Goal: Find specific page/section: Find specific page/section

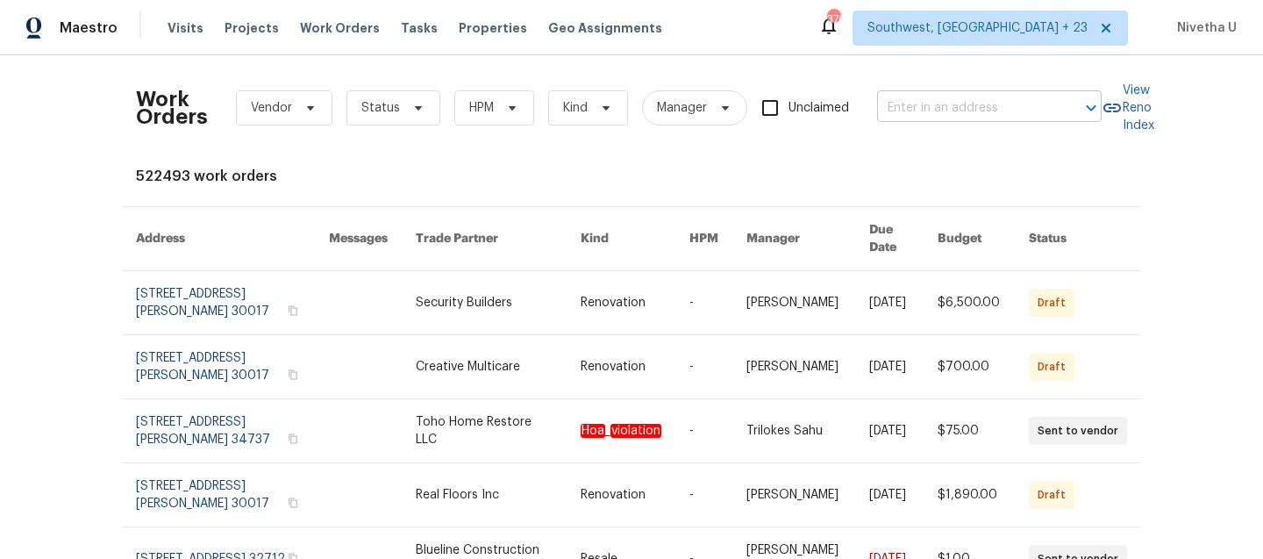
click at [907, 107] on input "text" at bounding box center [964, 108] width 175 height 27
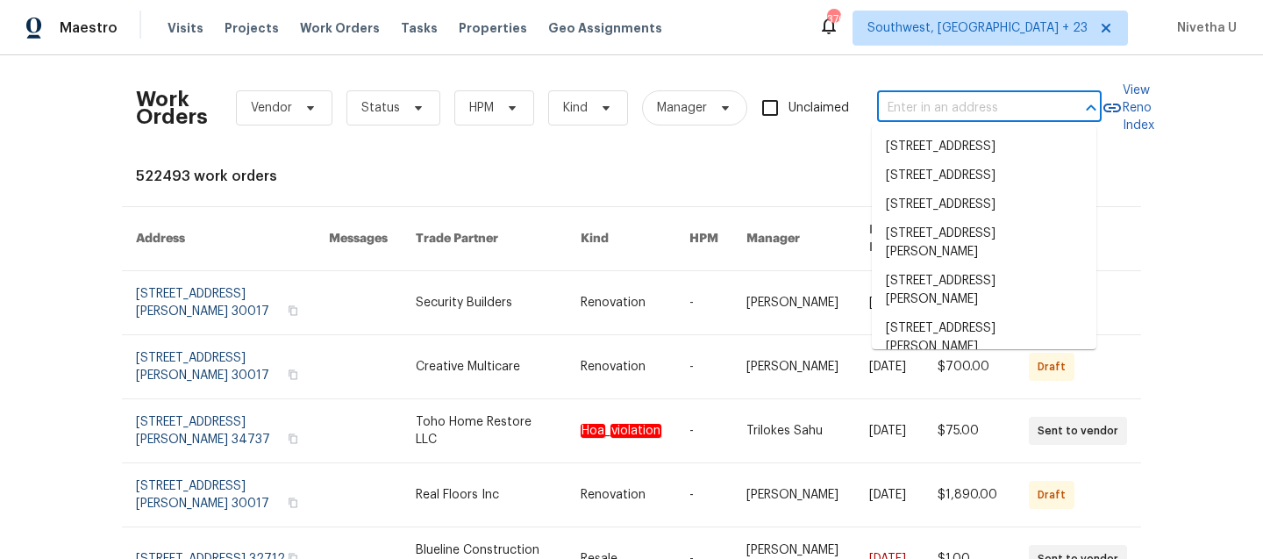
paste input "[STREET_ADDRESS][PERSON_NAME][PERSON_NAME]"
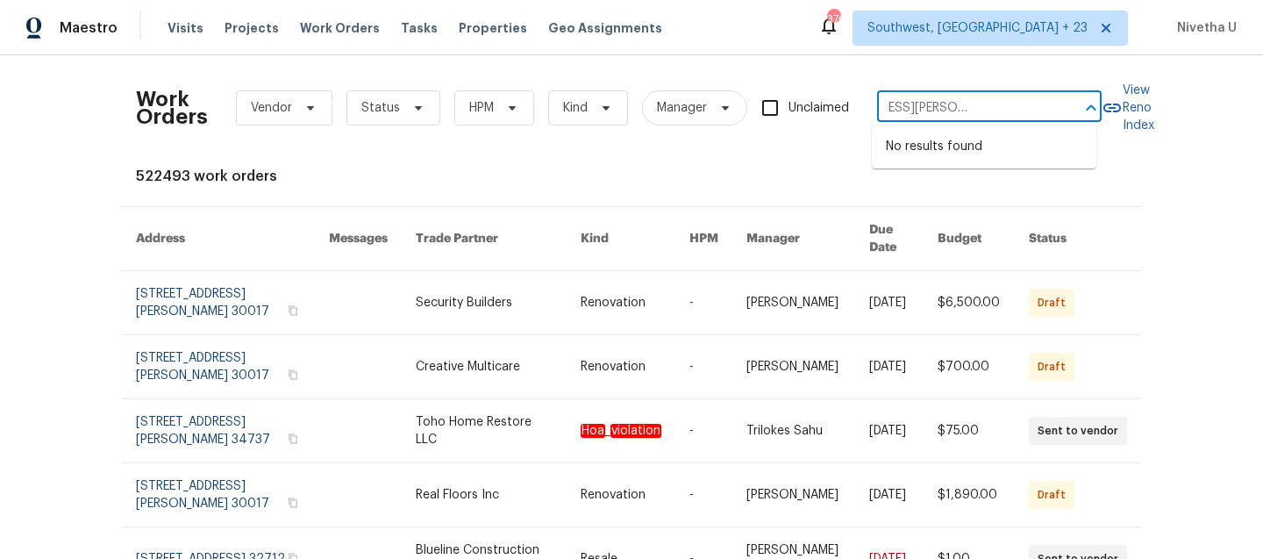
type input "[STREET_ADDRESS][PERSON_NAME][PERSON_NAME]"
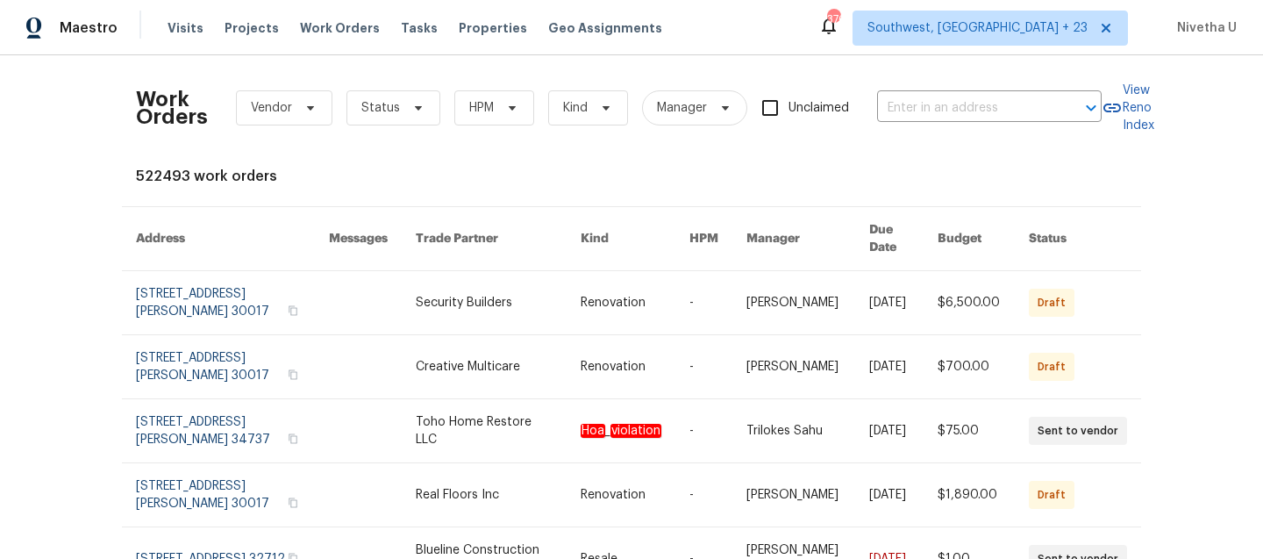
scroll to position [0, 0]
click at [1058, 46] on div "Maestro Visits Projects Work Orders Tasks Properties Geo Assignments [STREET_AD…" at bounding box center [631, 27] width 1263 height 55
click at [1051, 32] on span "Southwest, [GEOGRAPHIC_DATA] + 23" at bounding box center [977, 28] width 220 height 18
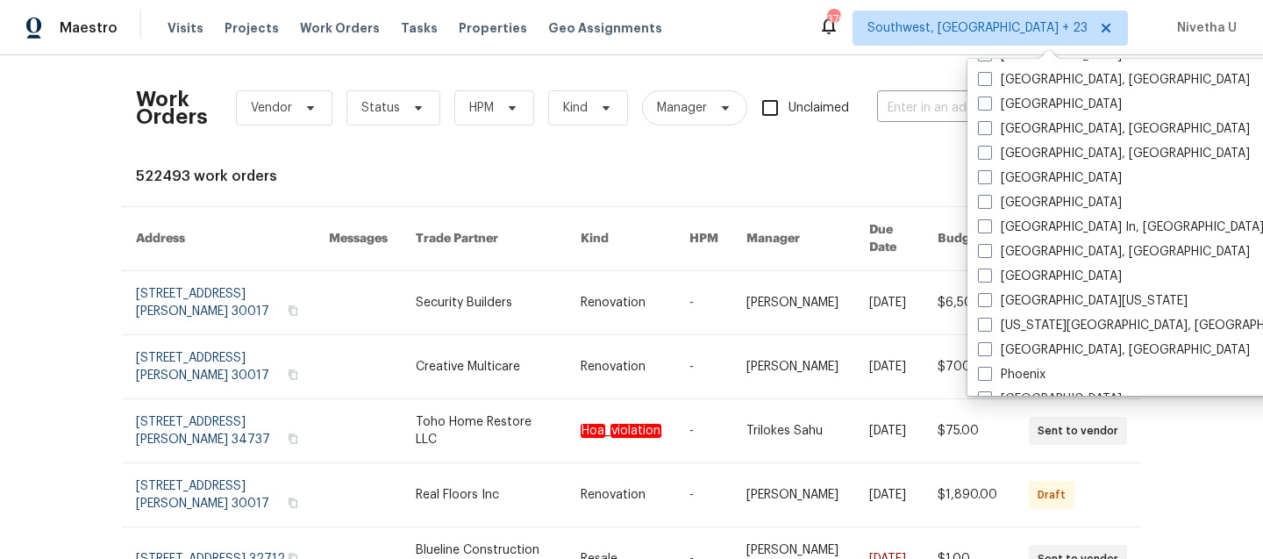
scroll to position [831, 0]
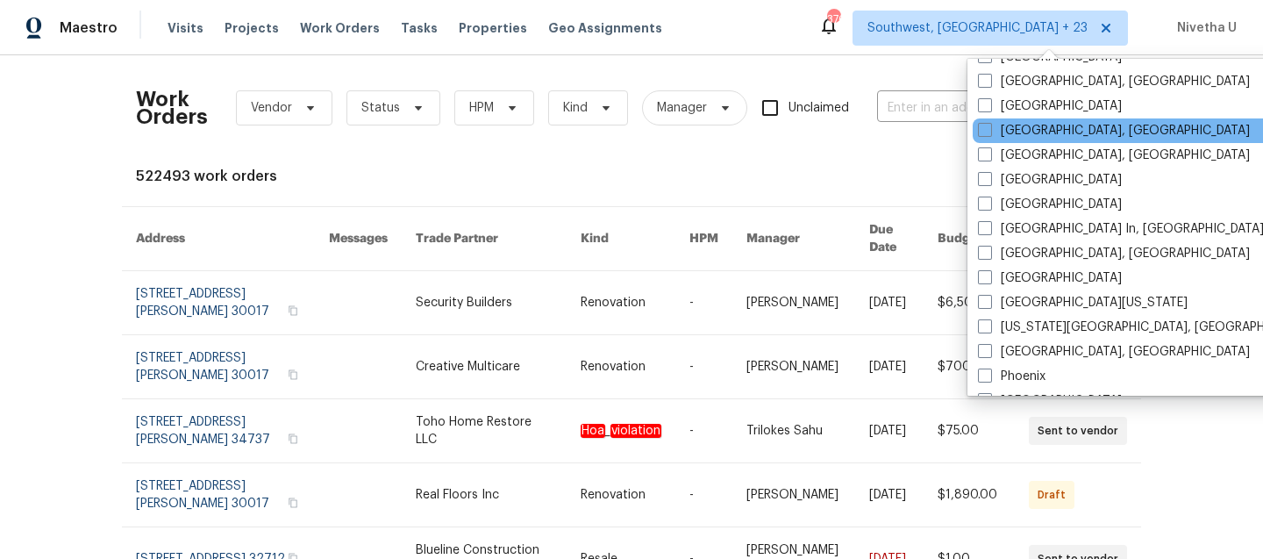
click at [1013, 140] on div "[GEOGRAPHIC_DATA], [GEOGRAPHIC_DATA]" at bounding box center [1149, 130] width 353 height 25
click at [1006, 134] on label "[GEOGRAPHIC_DATA], [GEOGRAPHIC_DATA]" at bounding box center [1114, 131] width 272 height 18
click at [989, 133] on input "[GEOGRAPHIC_DATA], [GEOGRAPHIC_DATA]" at bounding box center [983, 127] width 11 height 11
checkbox input "true"
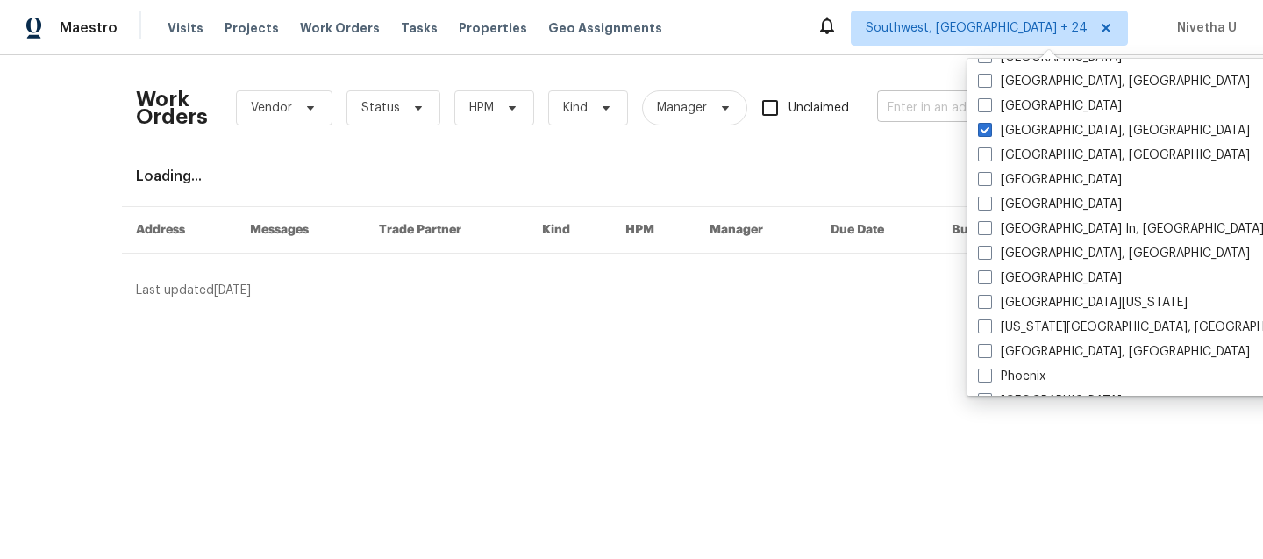
click at [894, 112] on input "text" at bounding box center [964, 108] width 175 height 27
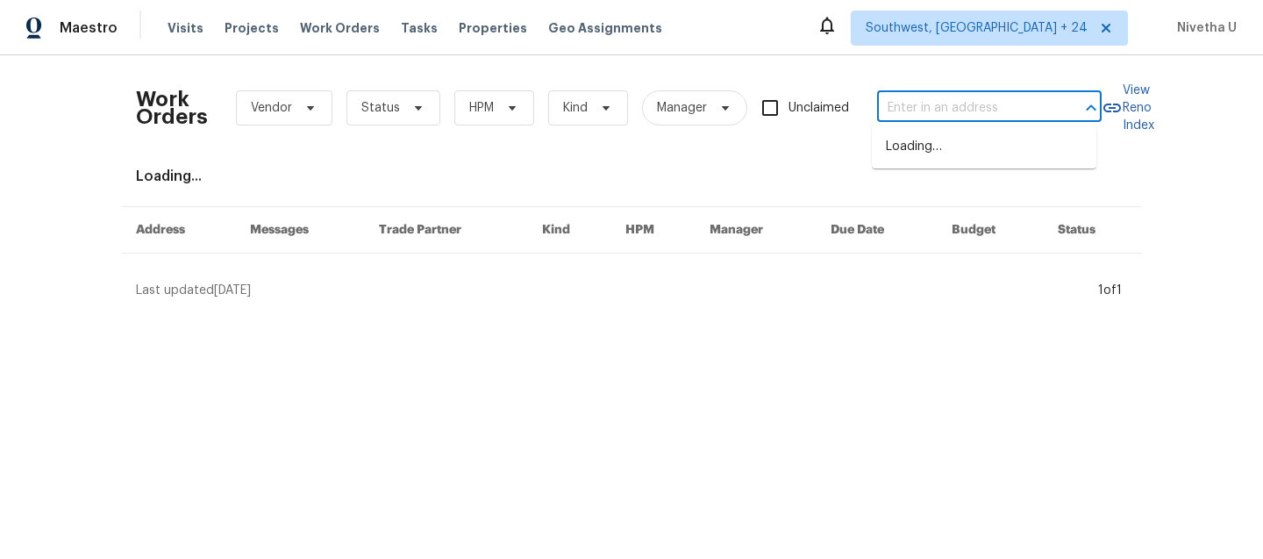
paste input "[STREET_ADDRESS][PERSON_NAME][PERSON_NAME]"
type input "[STREET_ADDRESS][PERSON_NAME][PERSON_NAME]"
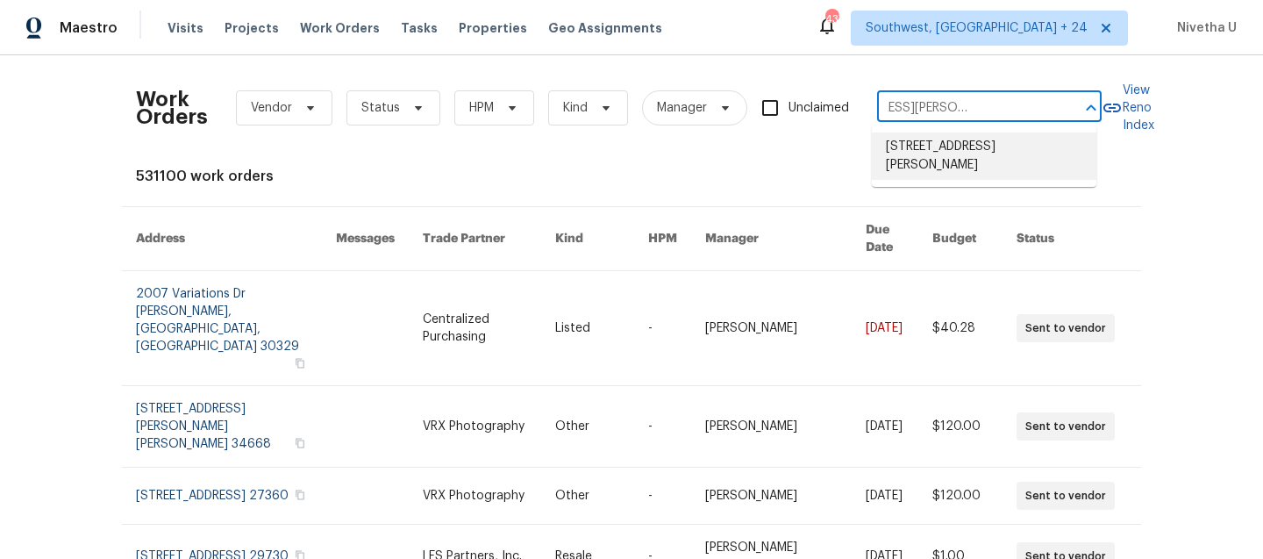
click at [894, 143] on li "[STREET_ADDRESS][PERSON_NAME]" at bounding box center [984, 155] width 225 height 47
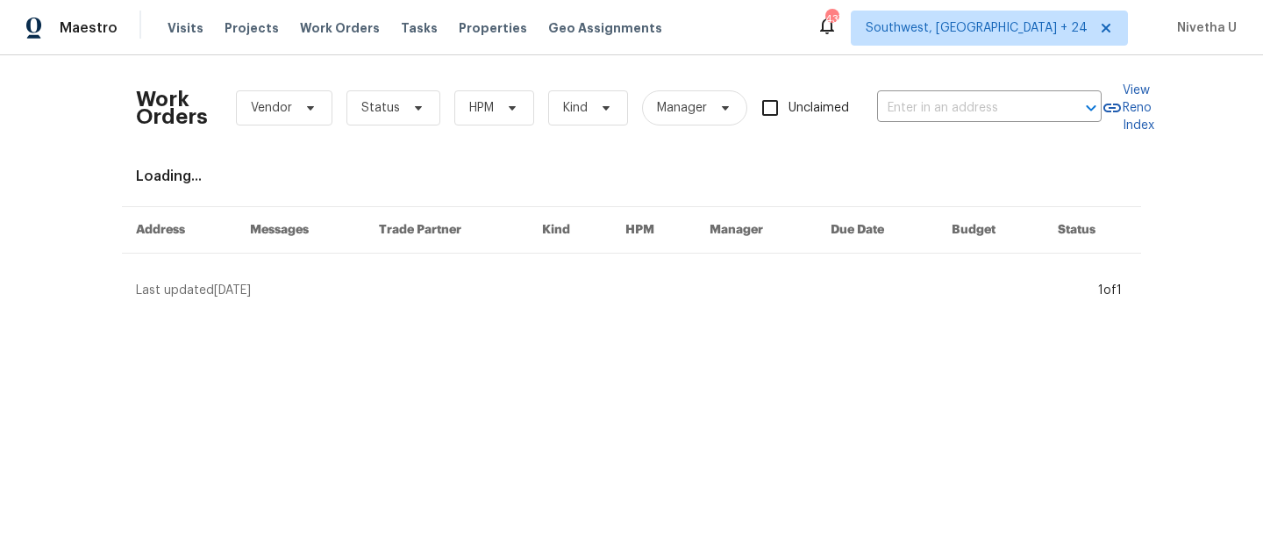
type input "[STREET_ADDRESS][PERSON_NAME]"
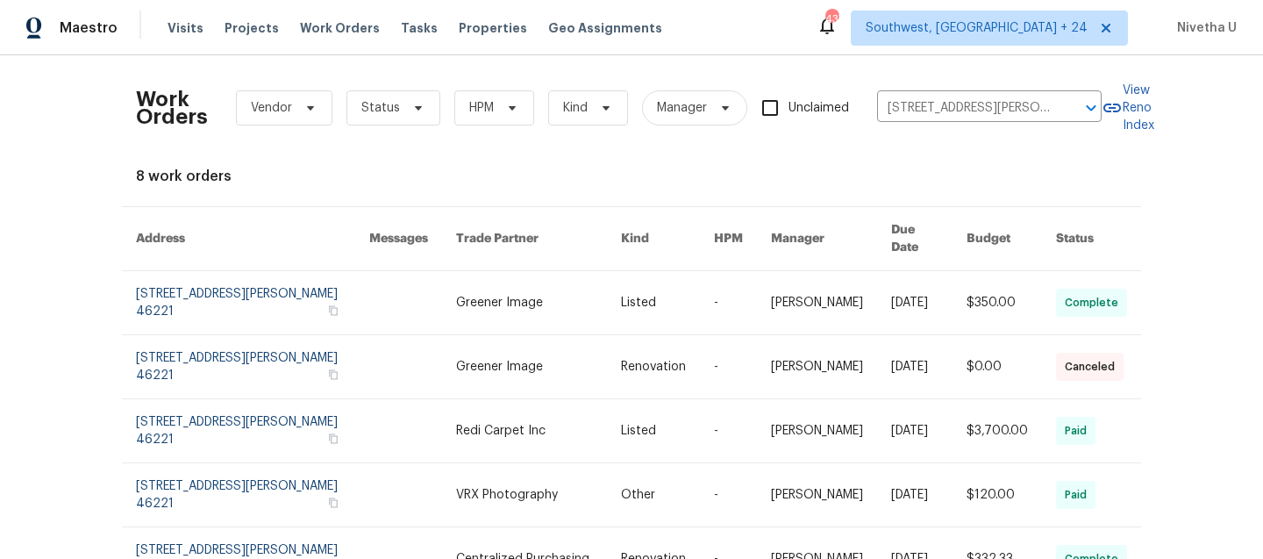
click at [175, 298] on link at bounding box center [252, 302] width 233 height 63
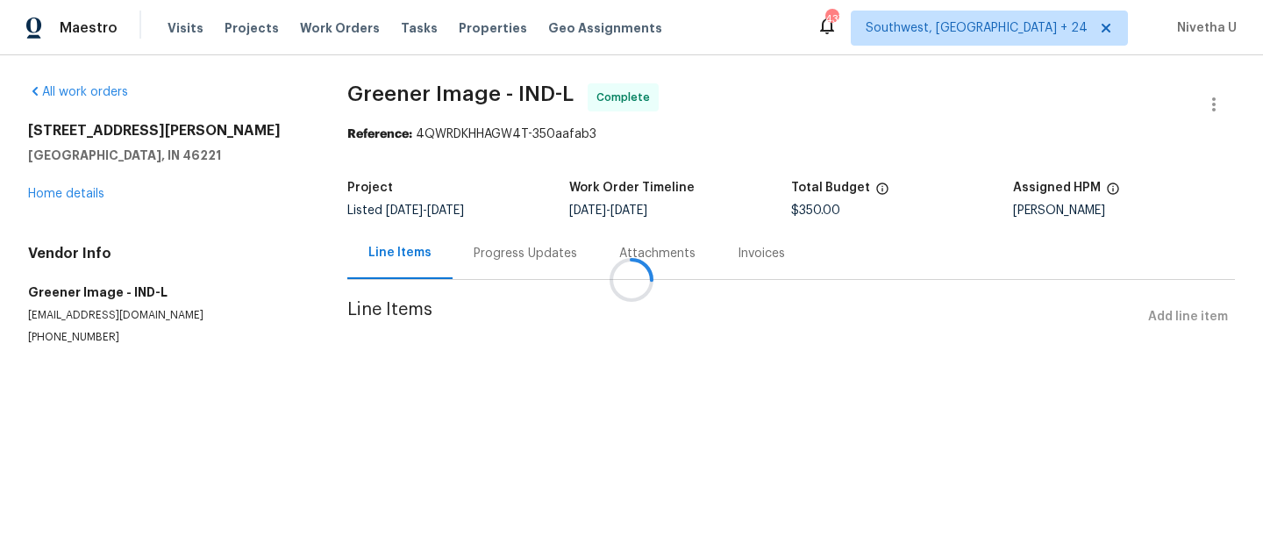
click at [67, 198] on div at bounding box center [631, 279] width 1263 height 559
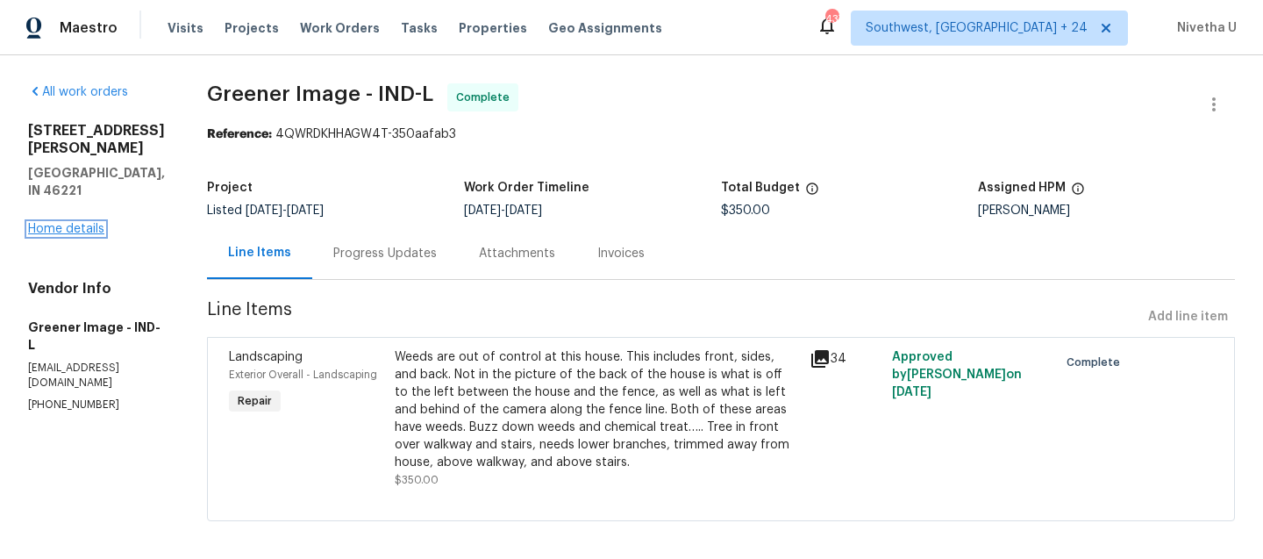
click at [66, 226] on link "Home details" at bounding box center [66, 229] width 76 height 12
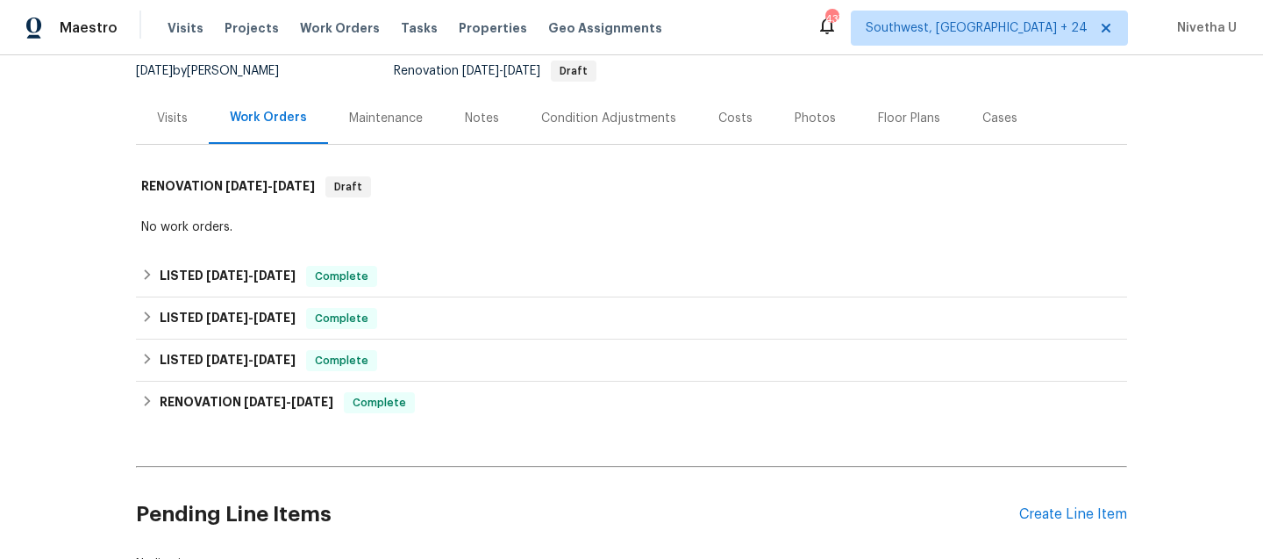
scroll to position [173, 0]
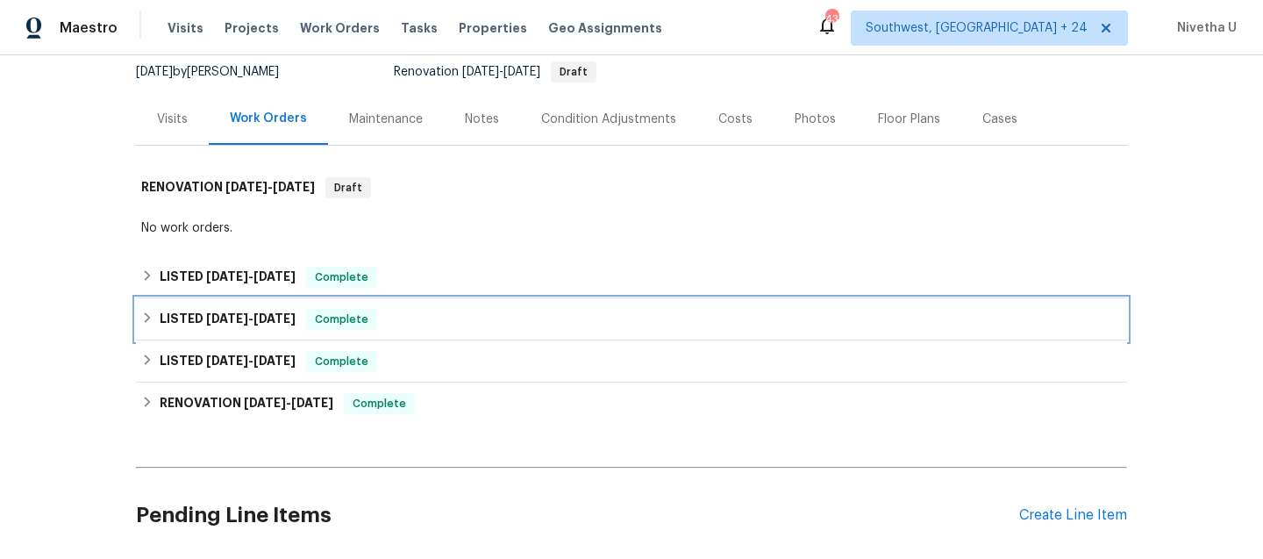
click at [407, 312] on div "LISTED [DATE] - [DATE] Complete" at bounding box center [631, 319] width 981 height 21
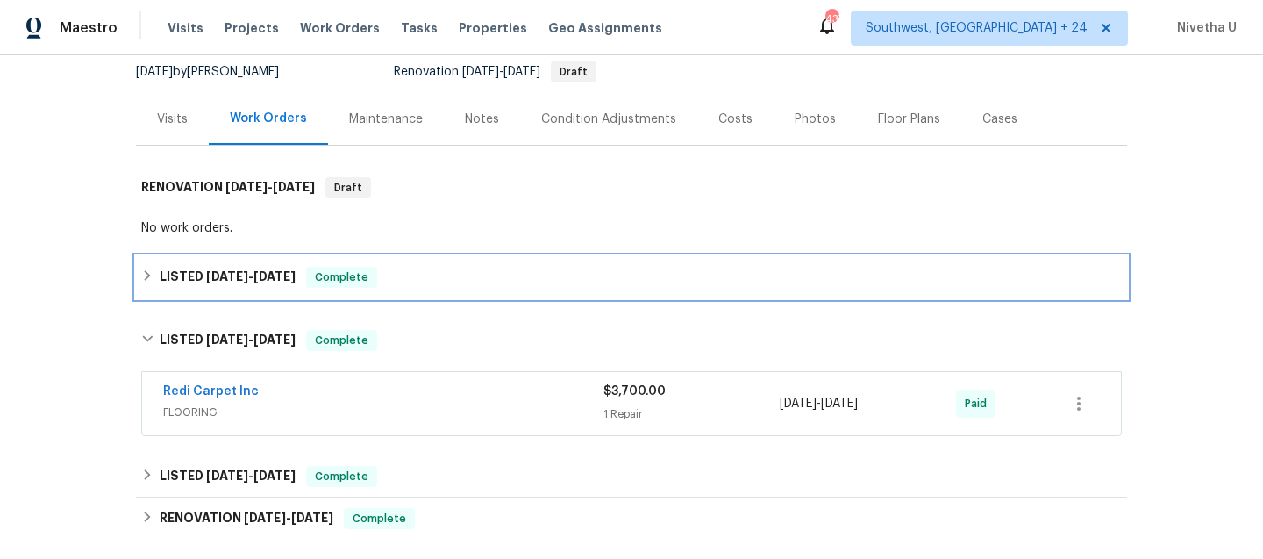
click at [397, 283] on div "LISTED [DATE] - [DATE] Complete" at bounding box center [631, 277] width 981 height 21
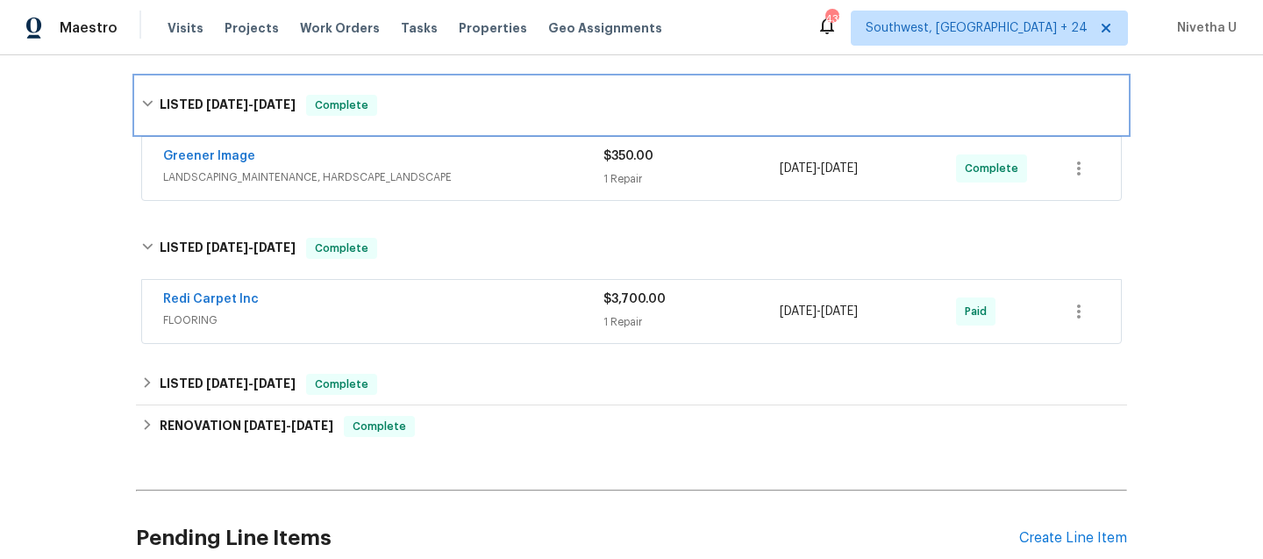
scroll to position [355, 0]
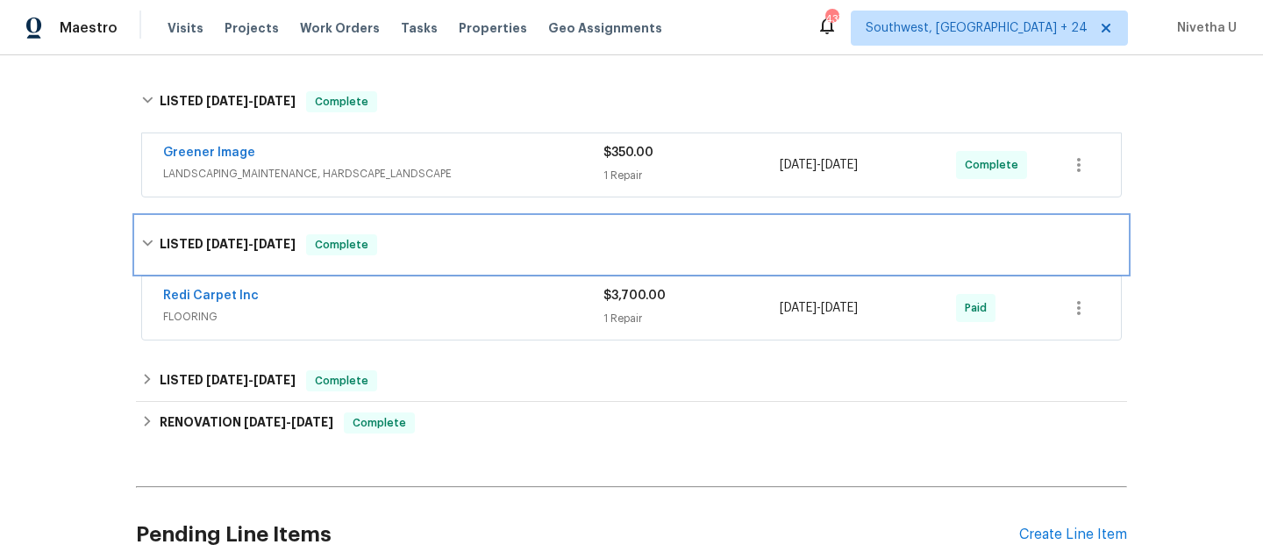
click at [525, 239] on div "LISTED [DATE] - [DATE] Complete" at bounding box center [631, 244] width 981 height 21
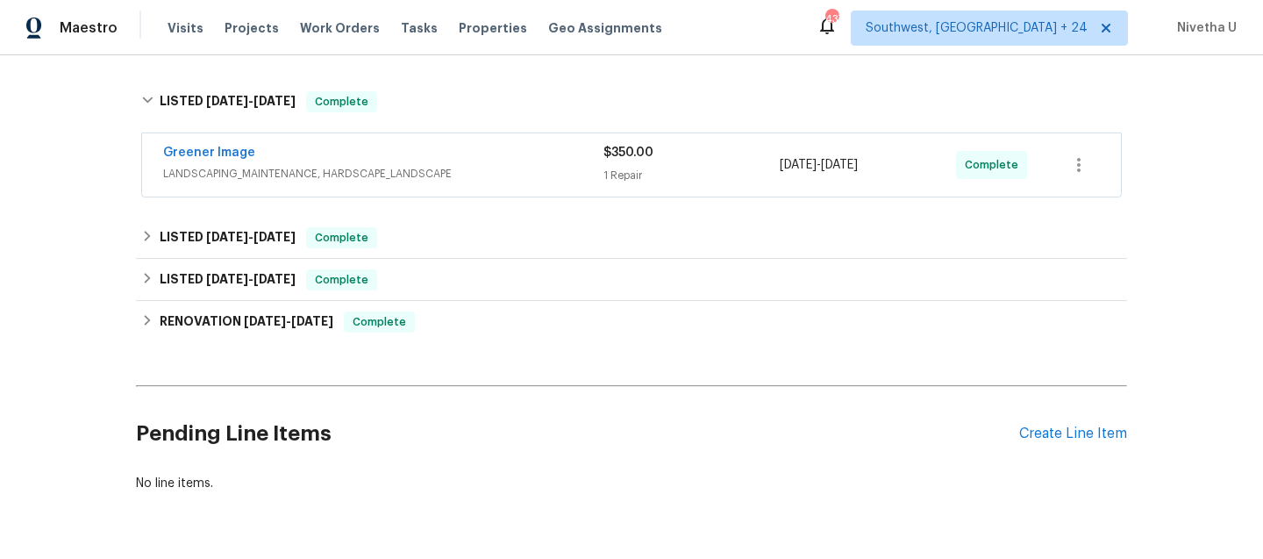
click at [520, 161] on div "Greener Image" at bounding box center [383, 154] width 440 height 21
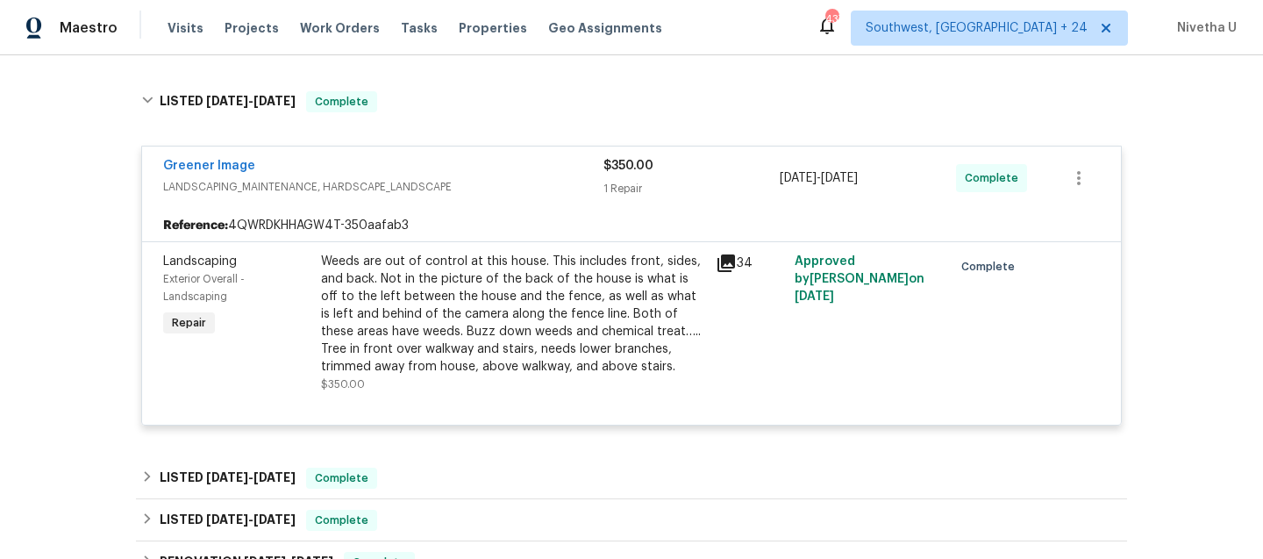
click at [520, 180] on span "LANDSCAPING_MAINTENANCE, HARDSCAPE_LANDSCAPE" at bounding box center [383, 187] width 440 height 18
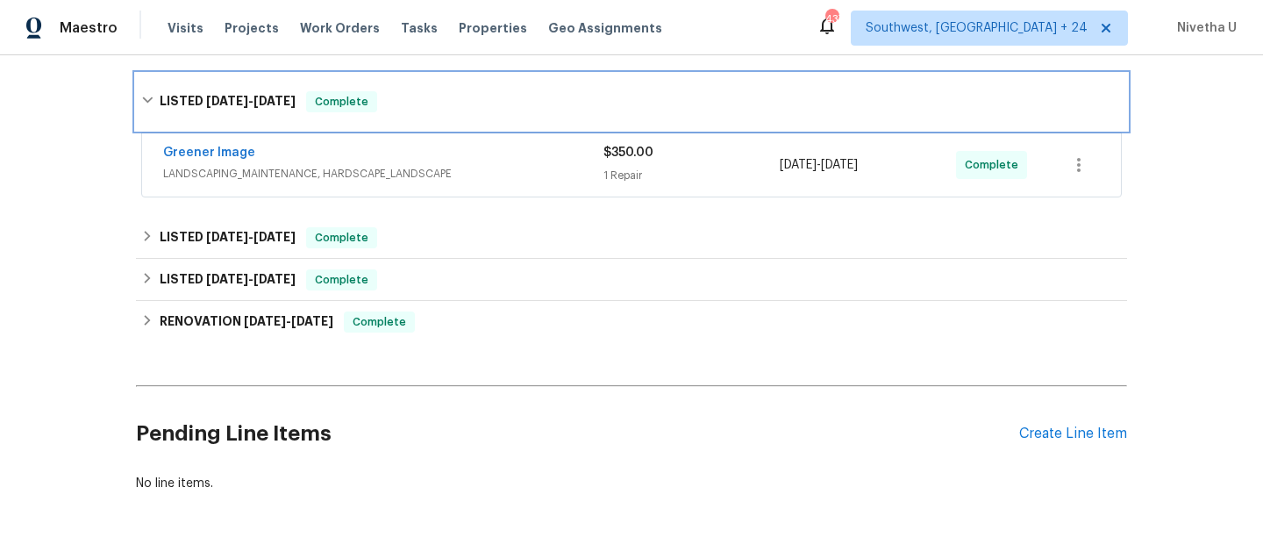
click at [488, 101] on div "LISTED [DATE] - [DATE] Complete" at bounding box center [631, 101] width 981 height 21
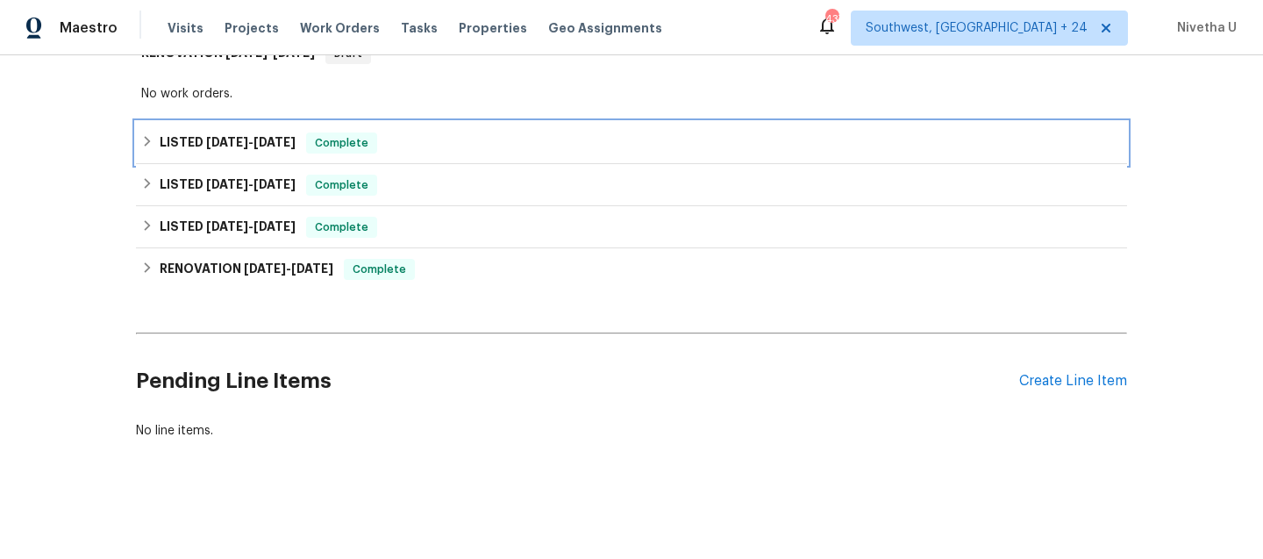
scroll to position [320, 0]
click at [342, 25] on span "Work Orders" at bounding box center [340, 28] width 80 height 18
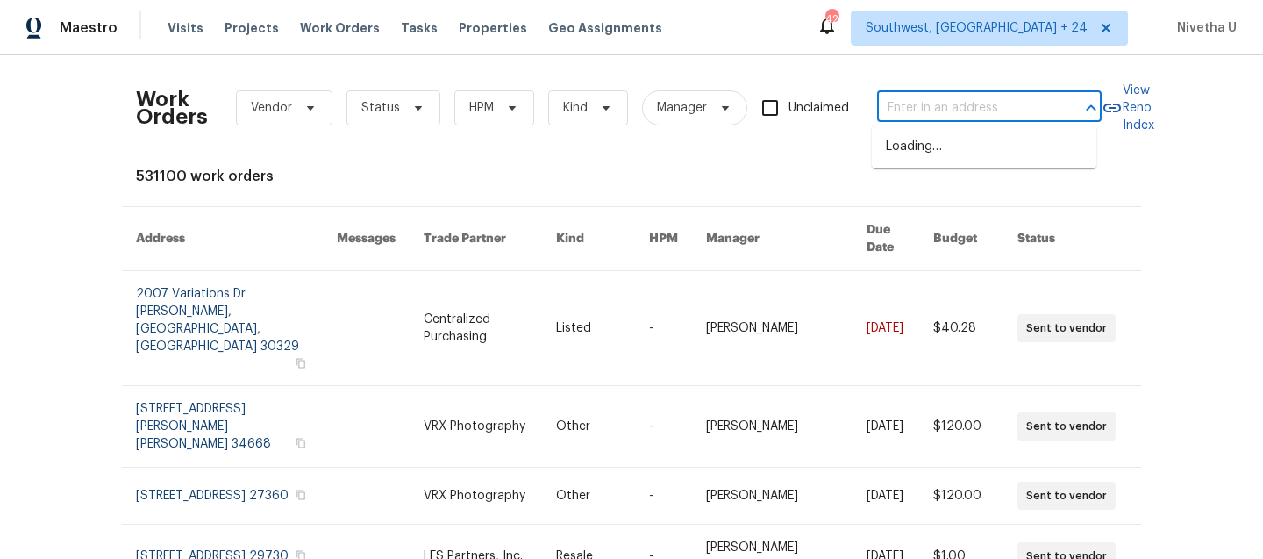
click at [908, 118] on input "text" at bounding box center [964, 108] width 175 height 27
paste input "[STREET_ADDRESS][PERSON_NAME]"
type input "[STREET_ADDRESS][PERSON_NAME]"
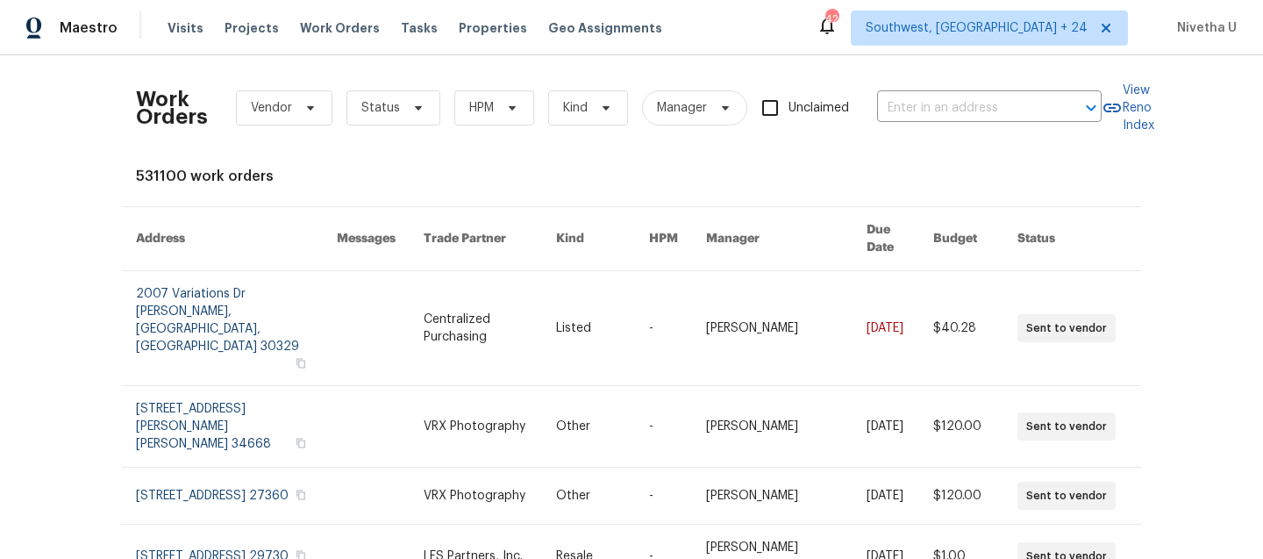
click at [1028, 47] on div "Maestro Visits Projects Work Orders Tasks Properties Geo Assignments [STREET_AD…" at bounding box center [631, 27] width 1263 height 55
click at [1023, 25] on span "Southwest, [GEOGRAPHIC_DATA] + 24" at bounding box center [977, 28] width 222 height 18
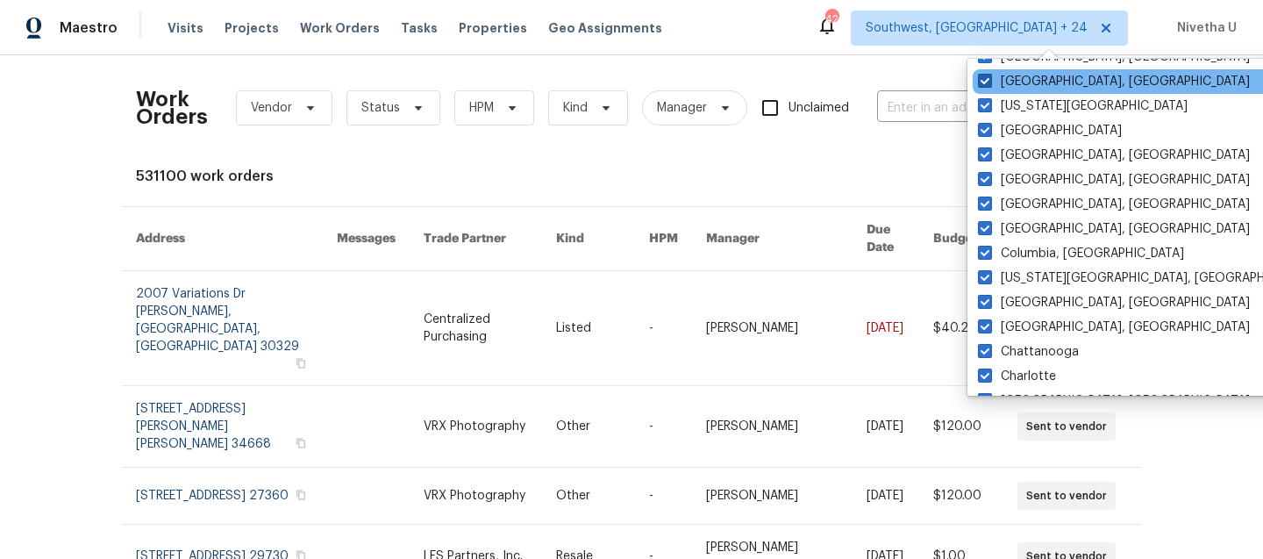
scroll to position [599, 0]
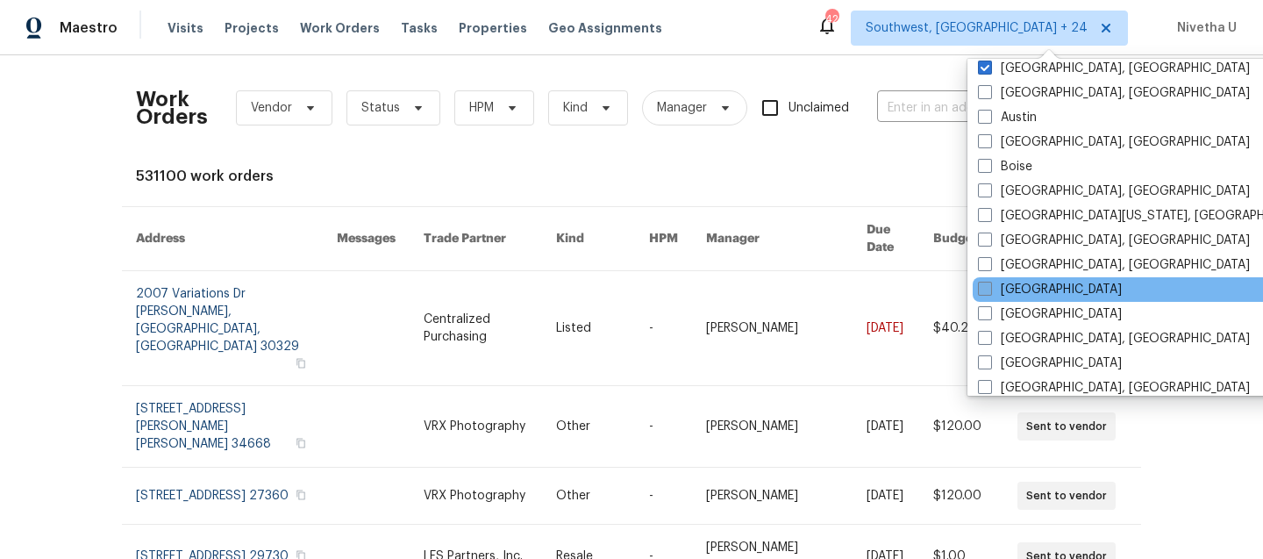
click at [1023, 291] on label "[GEOGRAPHIC_DATA]" at bounding box center [1050, 290] width 144 height 18
click at [989, 291] on input "[GEOGRAPHIC_DATA]" at bounding box center [983, 286] width 11 height 11
checkbox input "true"
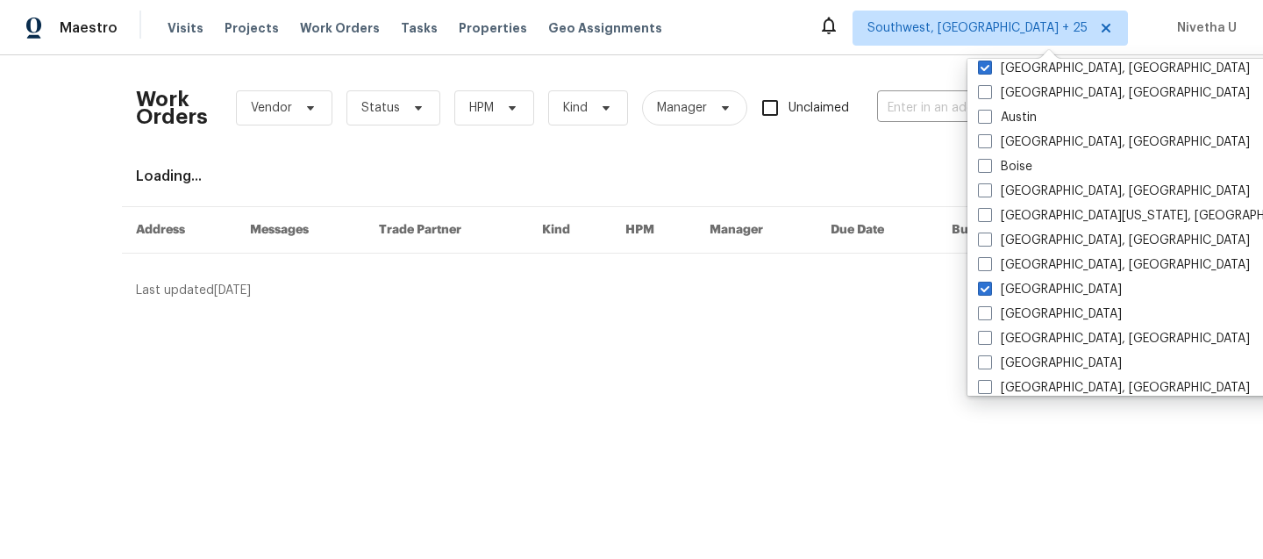
click at [925, 125] on div "Work Orders Vendor Status HPM Kind Manager Unclaimed ​" at bounding box center [619, 107] width 966 height 77
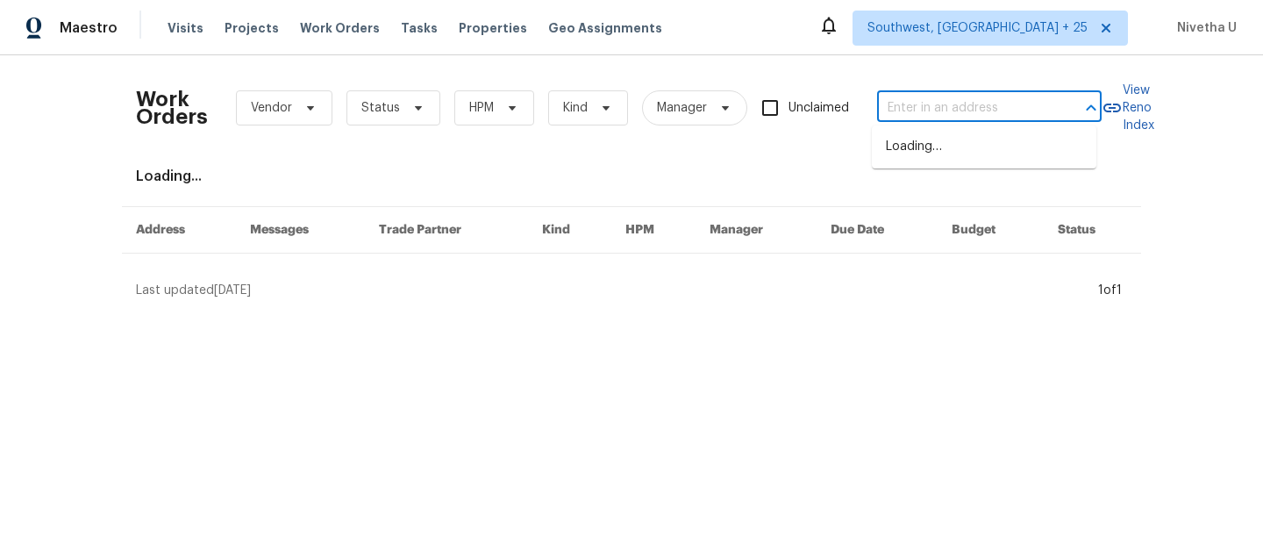
click at [919, 111] on input "text" at bounding box center [964, 108] width 175 height 27
paste input "[STREET_ADDRESS][PERSON_NAME]"
type input "[STREET_ADDRESS][PERSON_NAME]"
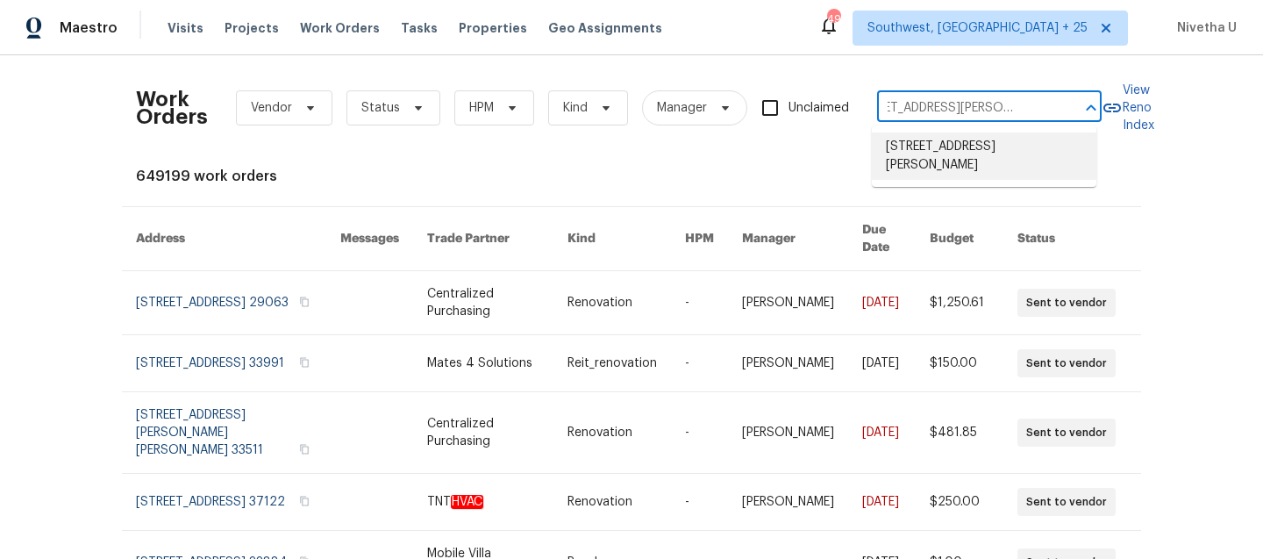
click at [936, 162] on li "[STREET_ADDRESS][PERSON_NAME]" at bounding box center [984, 155] width 225 height 47
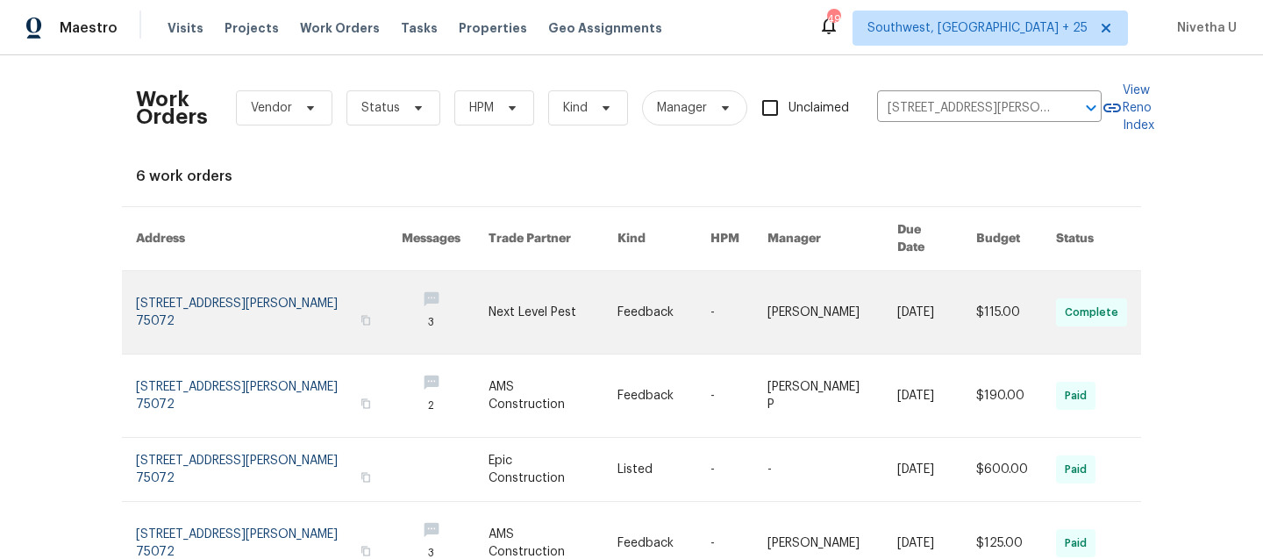
click at [193, 294] on link at bounding box center [269, 312] width 266 height 82
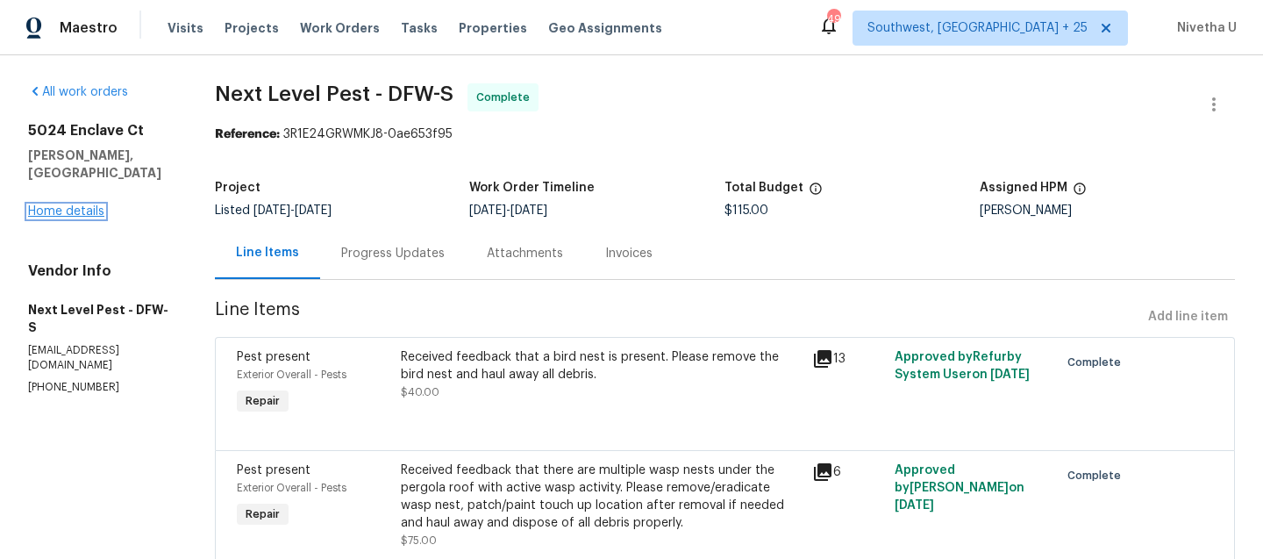
click at [46, 205] on link "Home details" at bounding box center [66, 211] width 76 height 12
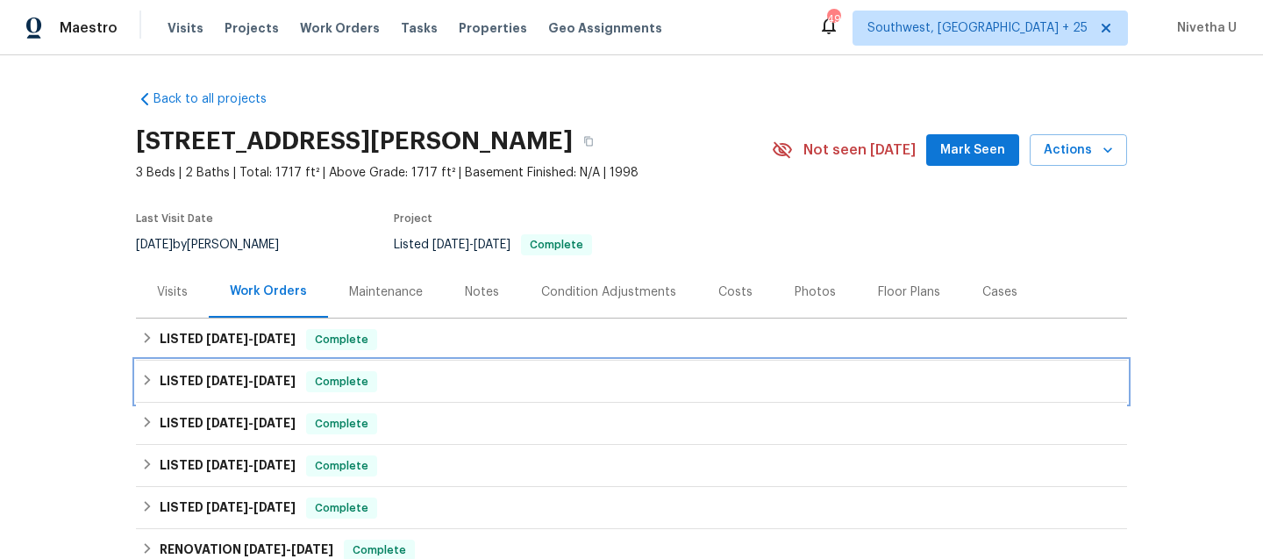
click at [454, 387] on div "LISTED [DATE] - [DATE] Complete" at bounding box center [631, 381] width 981 height 21
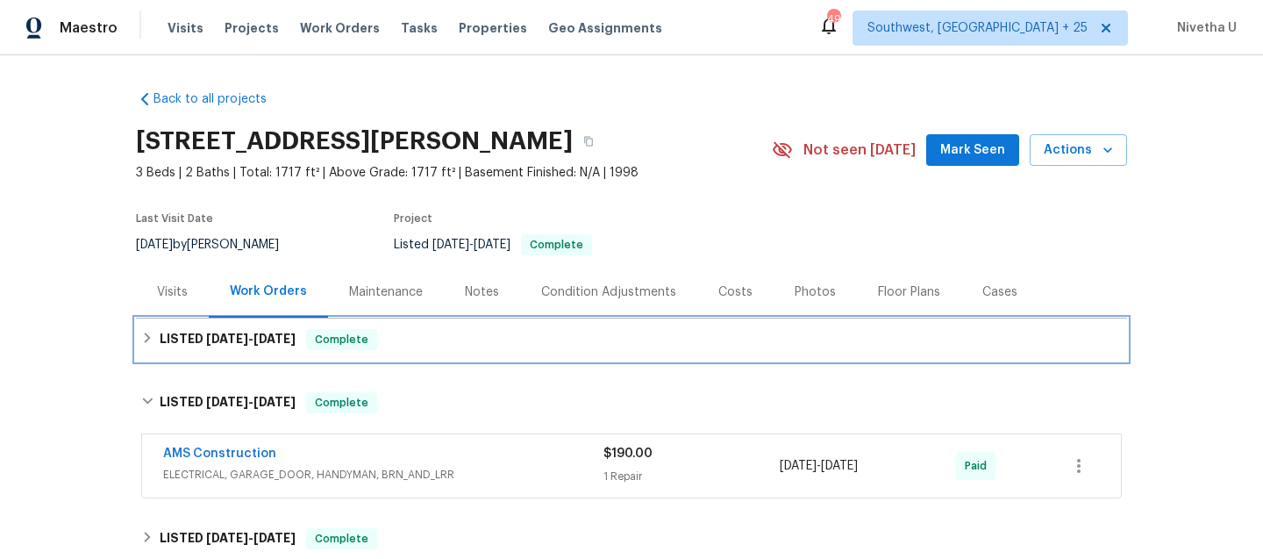
click at [442, 337] on div "LISTED [DATE] - [DATE] Complete" at bounding box center [631, 339] width 981 height 21
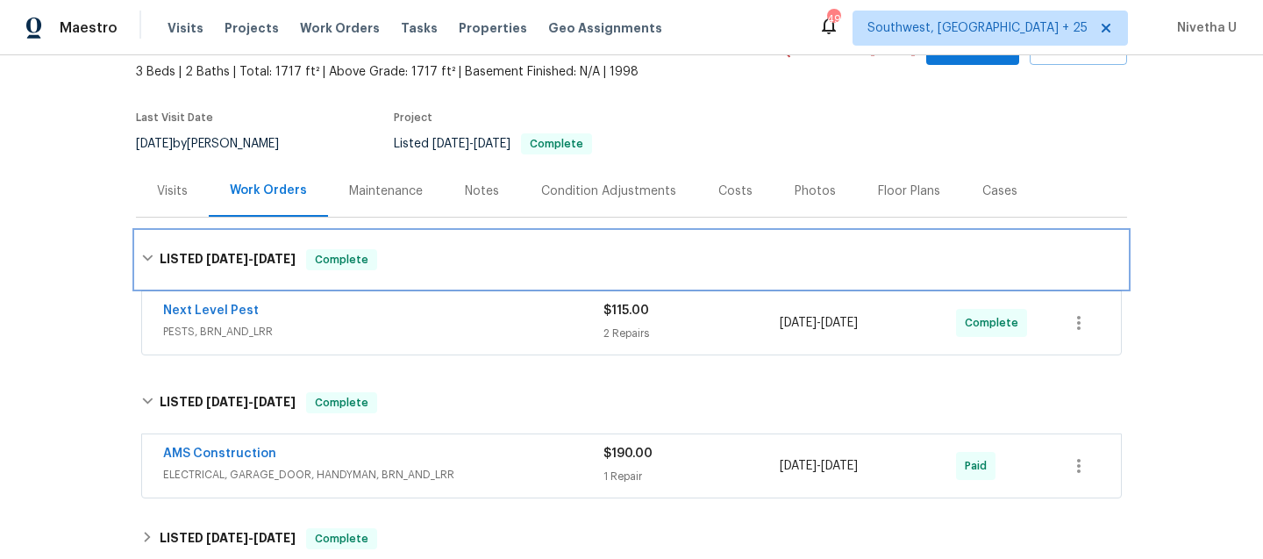
scroll to position [146, 0]
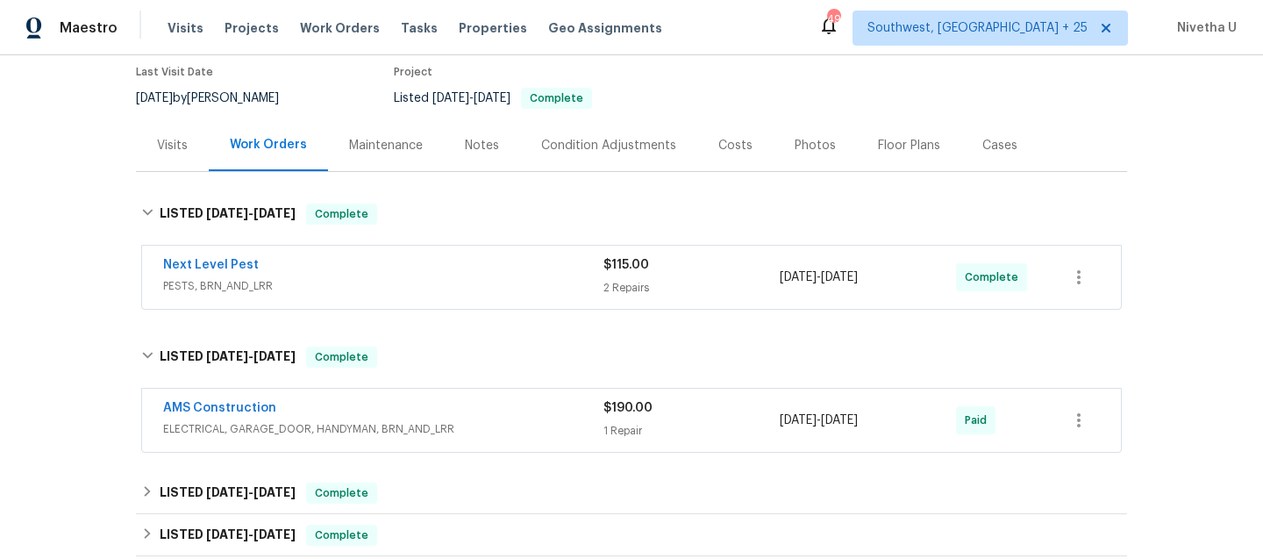
click at [510, 424] on span "ELECTRICAL, GARAGE_DOOR, HANDYMAN, BRN_AND_LRR" at bounding box center [383, 429] width 440 height 18
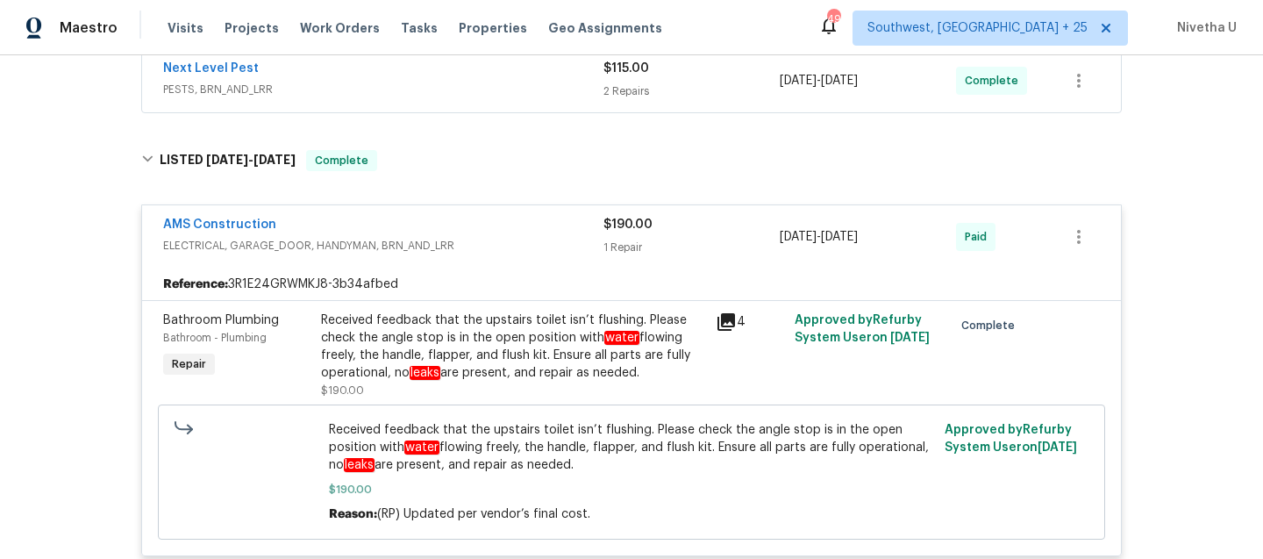
scroll to position [341, 0]
click at [494, 229] on div "AMS Construction" at bounding box center [383, 228] width 440 height 21
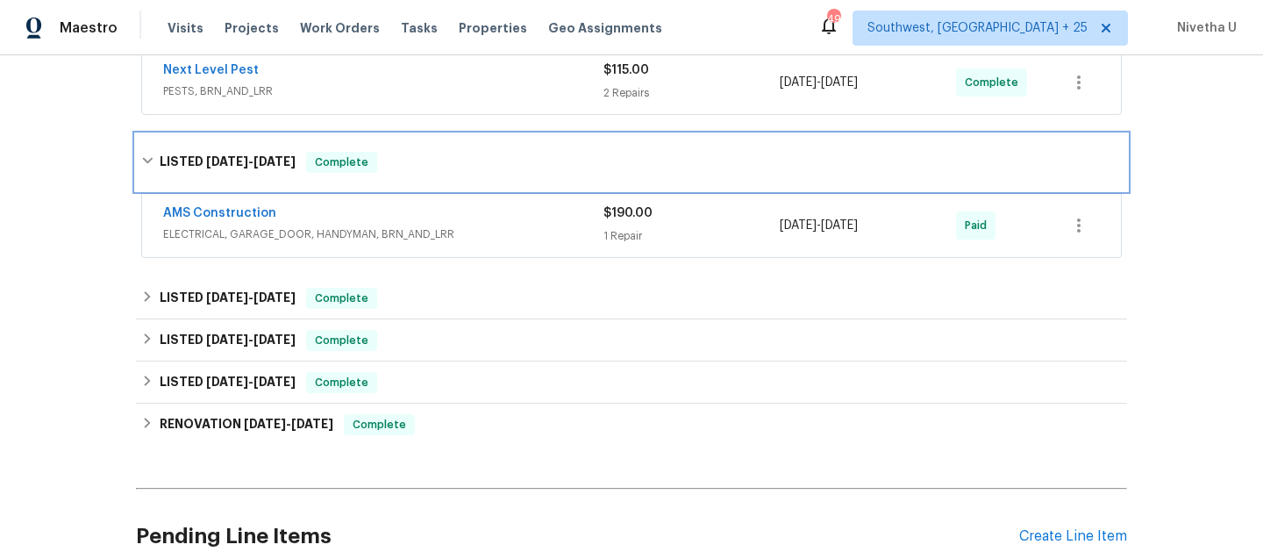
click at [475, 162] on div "LISTED [DATE] - [DATE] Complete" at bounding box center [631, 162] width 981 height 21
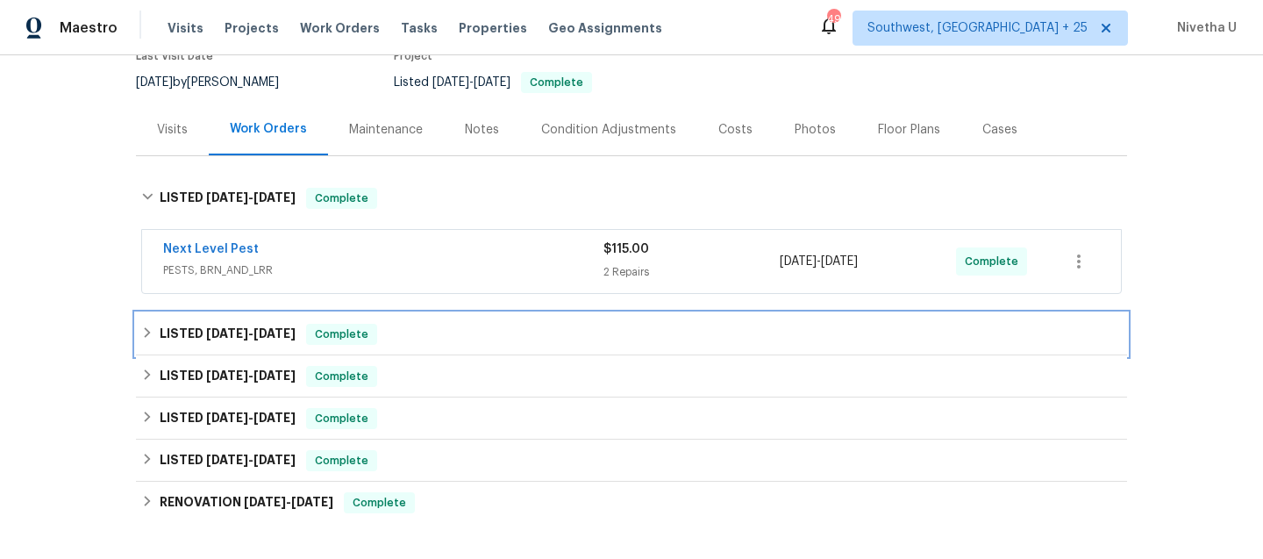
scroll to position [132, 0]
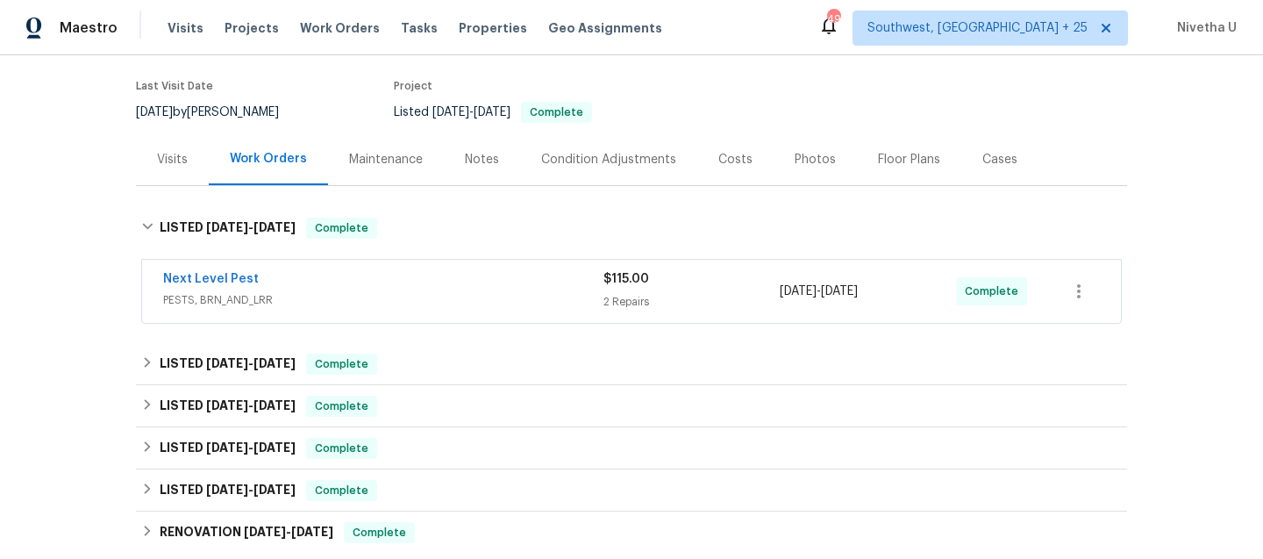
click at [485, 296] on span "PESTS, BRN_AND_LRR" at bounding box center [383, 300] width 440 height 18
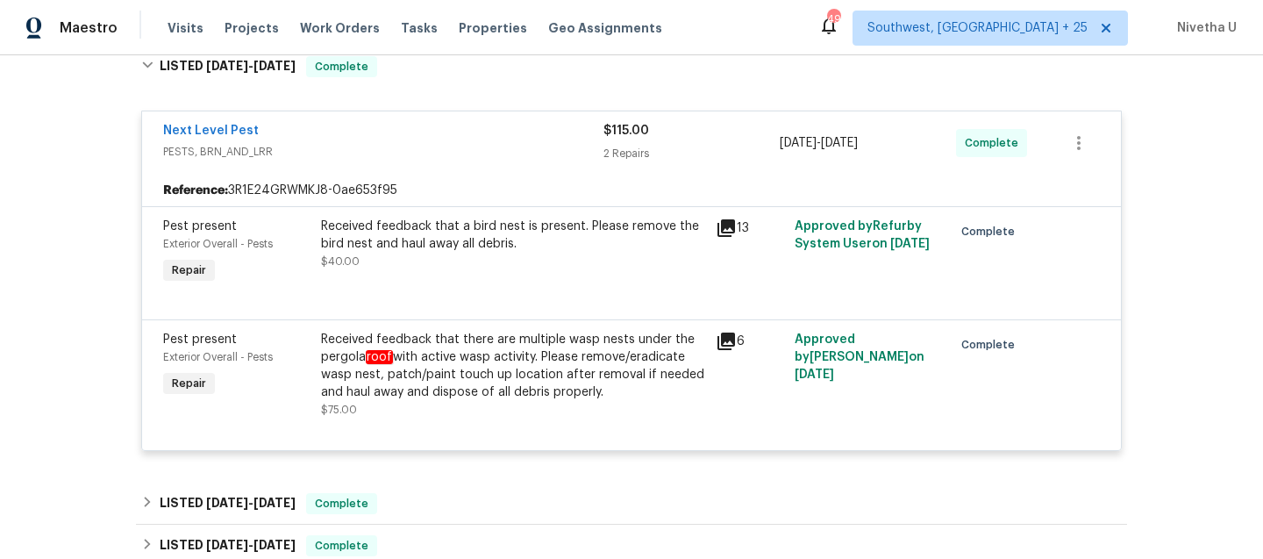
scroll to position [295, 0]
click at [452, 140] on div "Next Level Pest" at bounding box center [383, 131] width 440 height 21
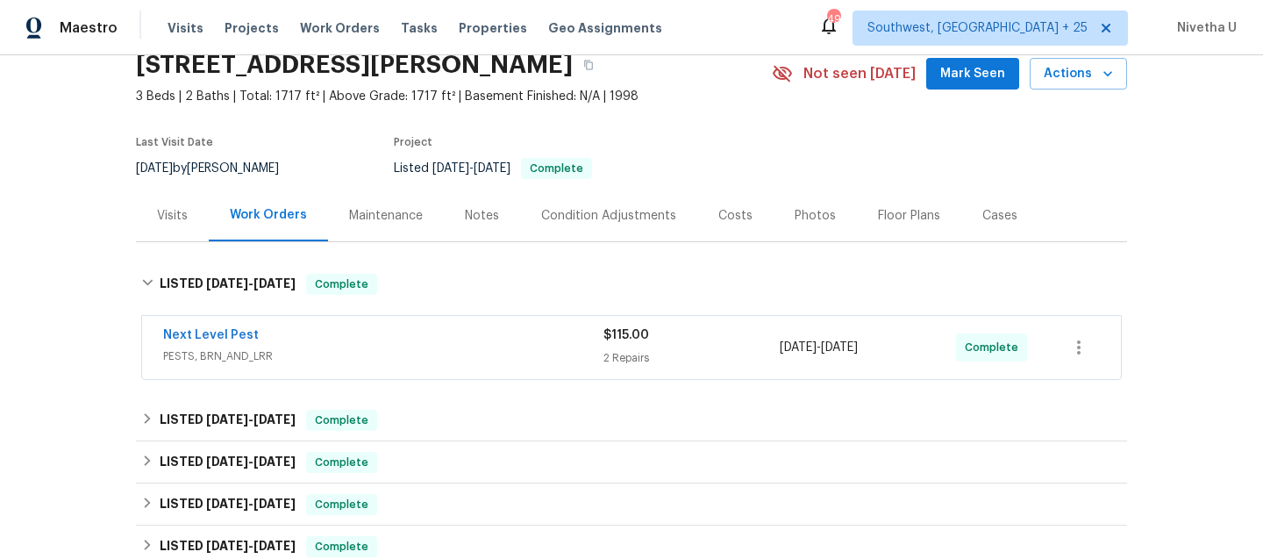
scroll to position [80, 0]
